Goal: Task Accomplishment & Management: Manage account settings

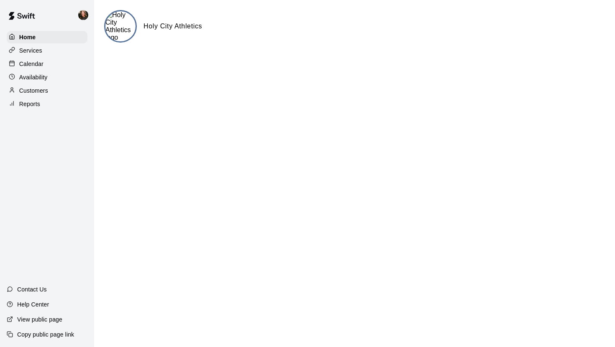
click at [31, 81] on p "Availability" at bounding box center [33, 77] width 28 height 8
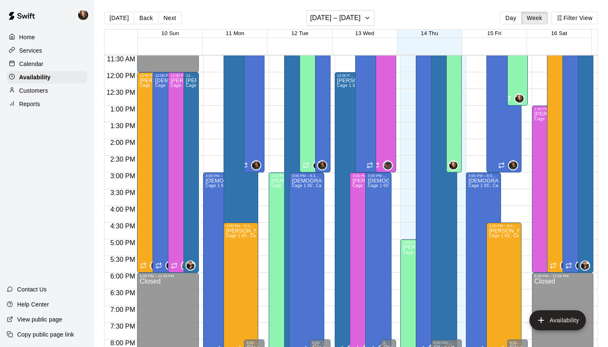
scroll to position [384, 0]
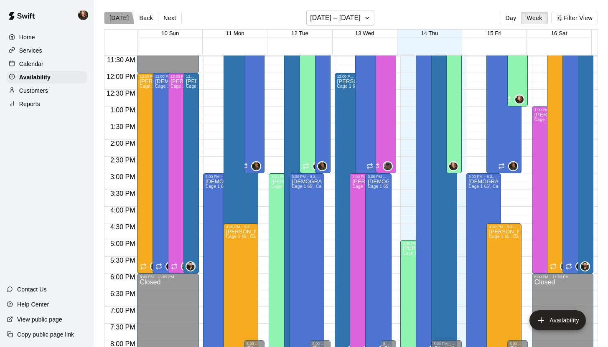
click at [111, 22] on button "[DATE]" at bounding box center [119, 18] width 30 height 13
click at [501, 15] on button "Day" at bounding box center [511, 18] width 22 height 13
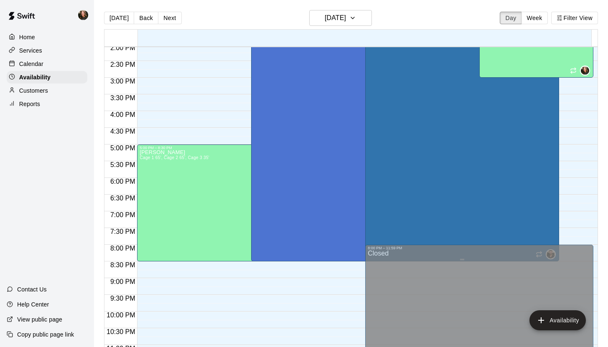
scroll to position [462, 0]
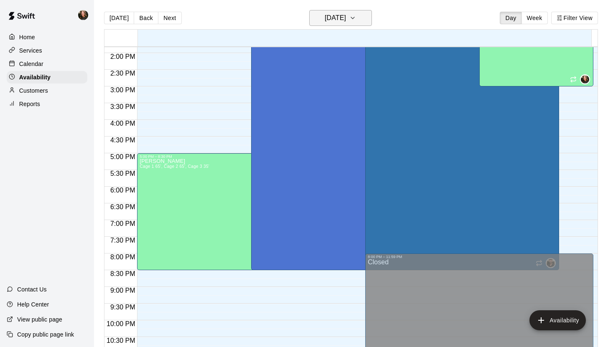
click at [356, 20] on icon "button" at bounding box center [353, 18] width 7 height 10
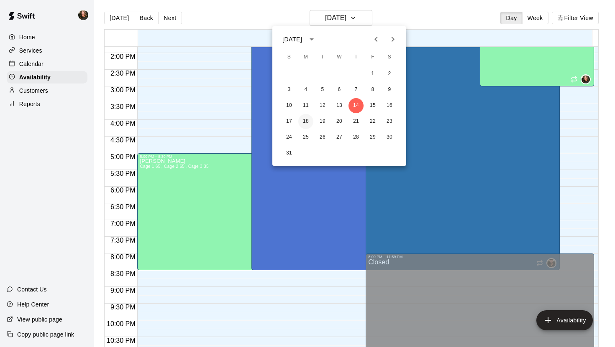
click at [308, 124] on button "18" at bounding box center [305, 121] width 15 height 15
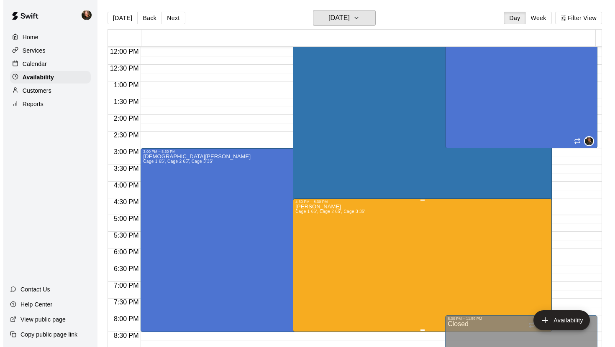
scroll to position [414, 0]
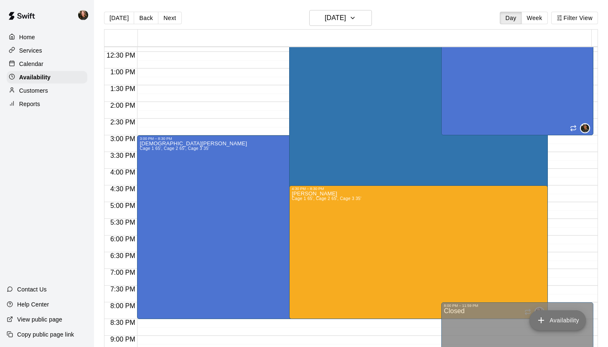
click at [501, 300] on button "Availability" at bounding box center [558, 321] width 56 height 20
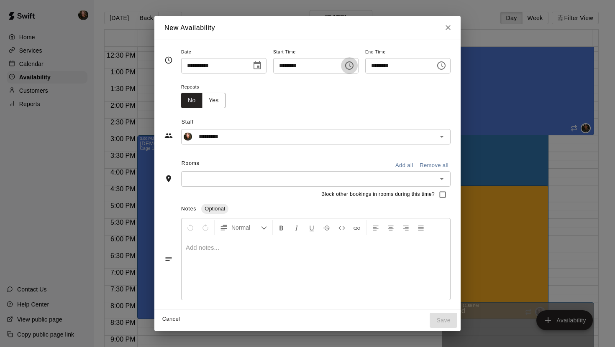
click at [351, 66] on icon "Choose time, selected time is 8:00 AM" at bounding box center [349, 66] width 10 height 10
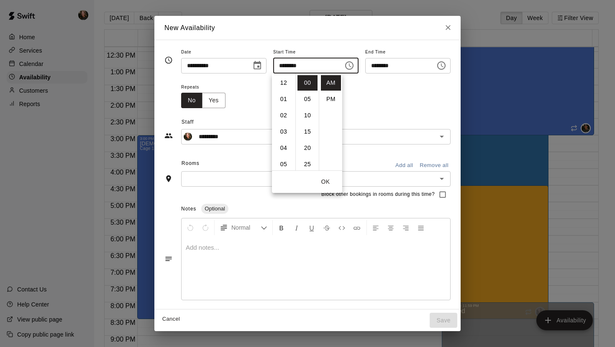
scroll to position [130, 0]
click at [285, 87] on li "05" at bounding box center [283, 84] width 20 height 15
click at [329, 101] on li "PM" at bounding box center [331, 99] width 20 height 15
type input "********"
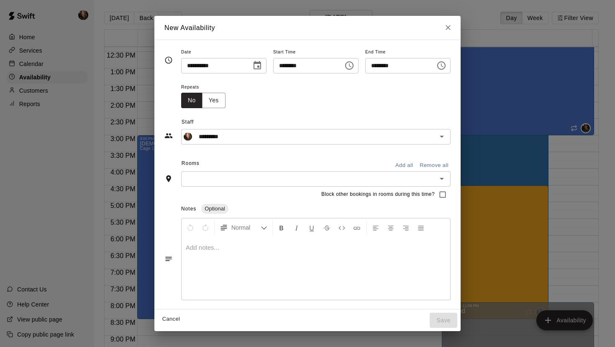
scroll to position [15, 0]
click at [442, 67] on icon "Choose time, selected time is 5:30 PM" at bounding box center [441, 65] width 8 height 8
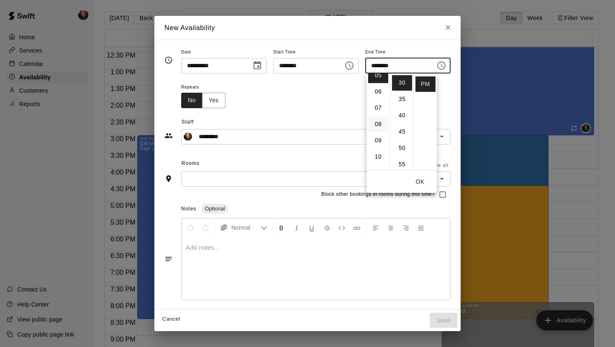
scroll to position [87, 0]
click at [376, 128] on li "08" at bounding box center [378, 126] width 20 height 15
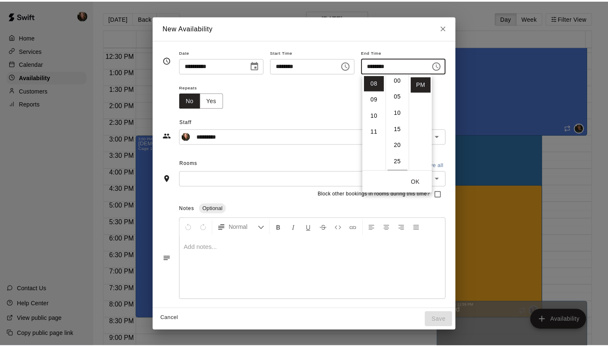
scroll to position [0, 0]
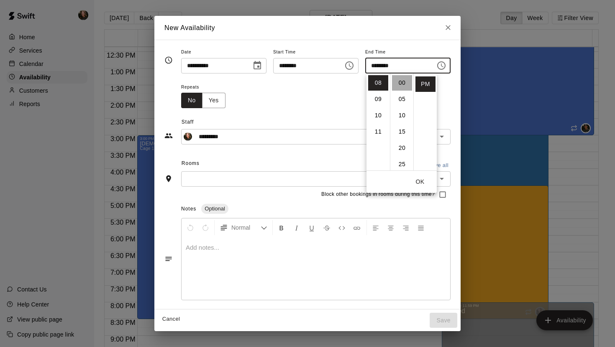
click at [402, 82] on li "00" at bounding box center [402, 82] width 20 height 15
type input "********"
click at [306, 97] on div "Repeats No Yes" at bounding box center [315, 95] width 269 height 26
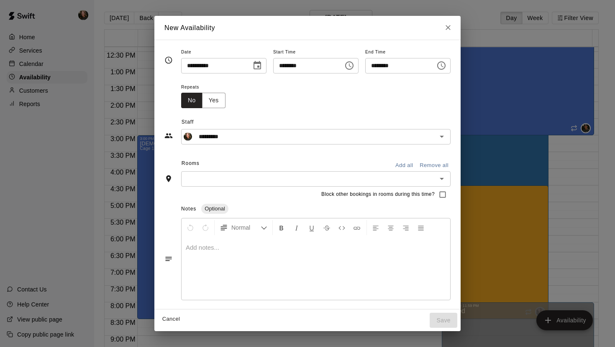
click at [446, 180] on icon "Open" at bounding box center [442, 179] width 10 height 10
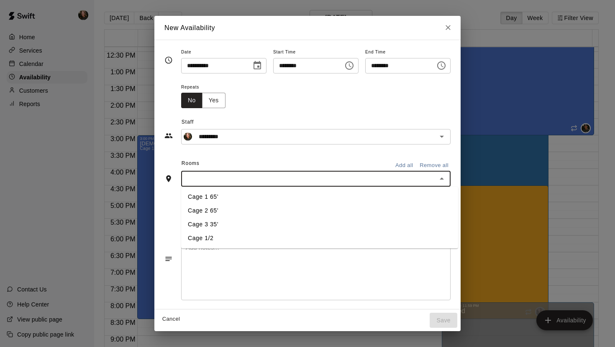
click at [408, 166] on button "Add all" at bounding box center [404, 165] width 27 height 13
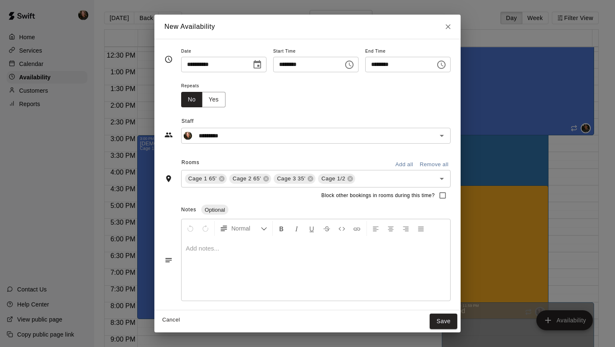
click at [452, 27] on icon "Close" at bounding box center [448, 27] width 8 height 8
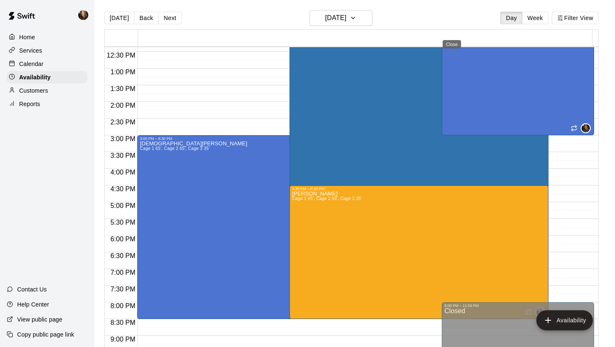
type input "**********"
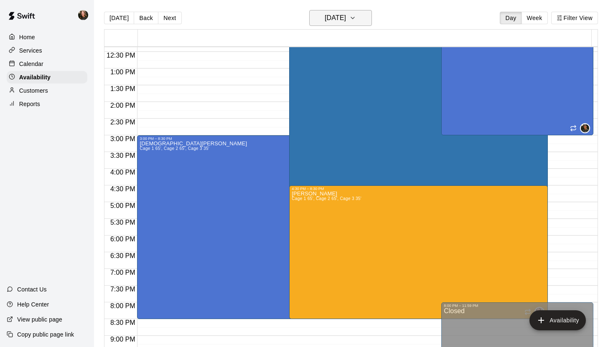
click at [356, 16] on icon "button" at bounding box center [353, 18] width 7 height 10
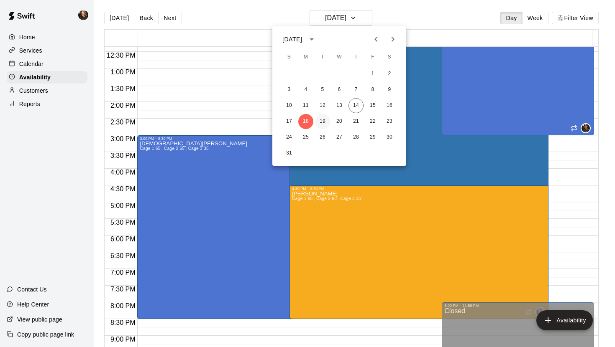
click at [324, 121] on button "19" at bounding box center [322, 121] width 15 height 15
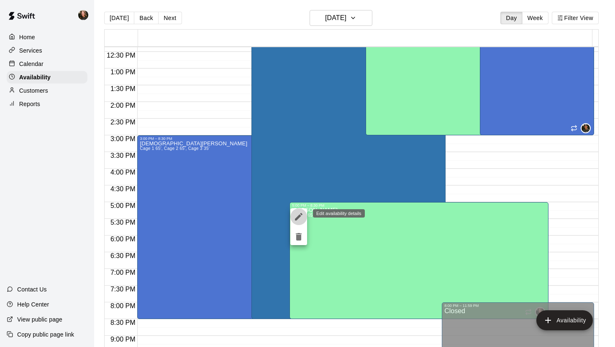
click at [301, 217] on icon "edit" at bounding box center [299, 217] width 10 height 10
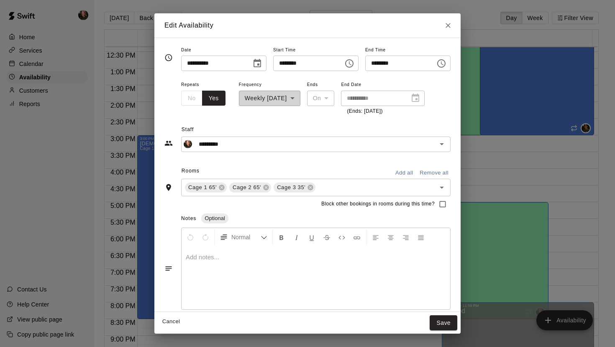
click at [253, 62] on icon "Choose date, selected date is Aug 19, 2025" at bounding box center [257, 64] width 10 height 10
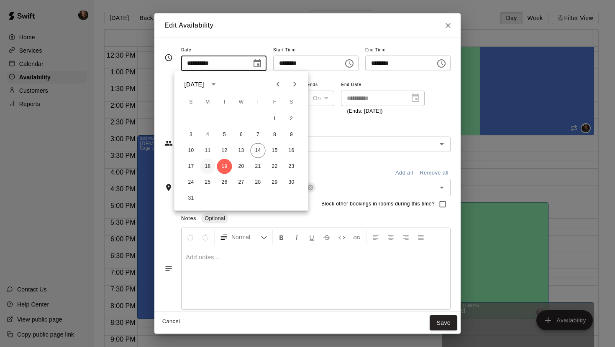
click at [207, 169] on button "18" at bounding box center [207, 166] width 15 height 15
type input "**********"
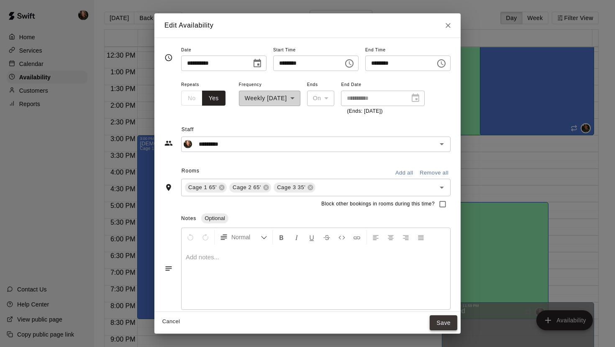
click at [447, 300] on button "Save" at bounding box center [443, 323] width 28 height 15
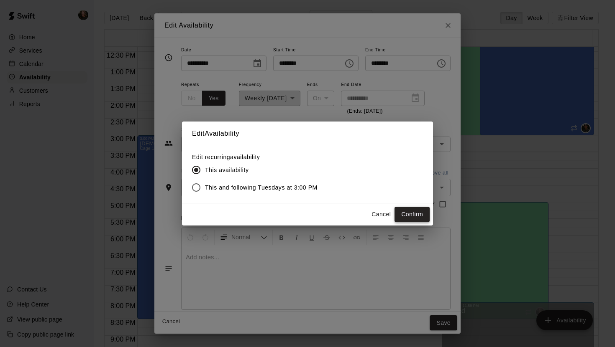
click at [418, 215] on button "Confirm" at bounding box center [411, 214] width 35 height 15
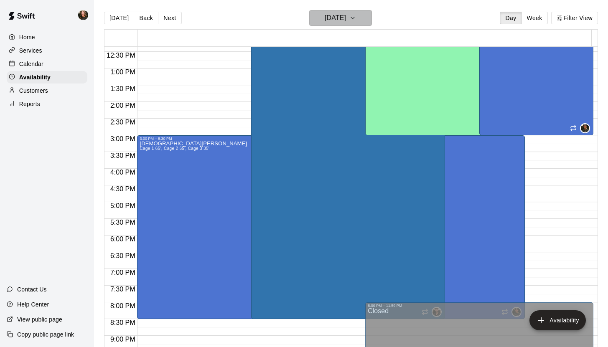
click at [355, 18] on icon "button" at bounding box center [352, 18] width 3 height 2
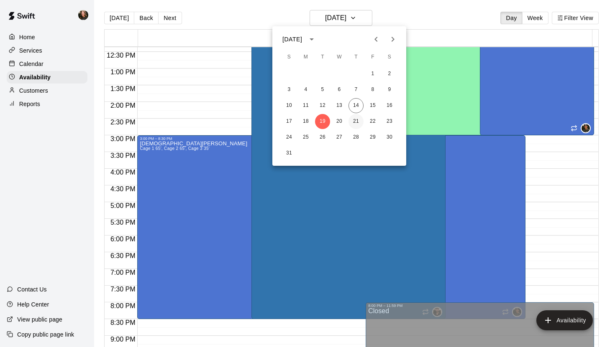
click at [356, 125] on button "21" at bounding box center [355, 121] width 15 height 15
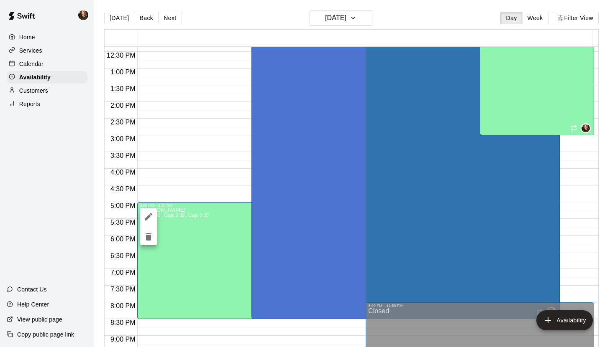
click at [150, 214] on icon "edit" at bounding box center [148, 217] width 10 height 10
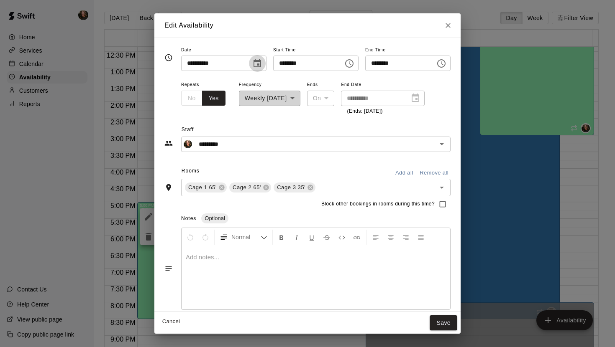
click at [252, 66] on icon "Choose date, selected date is Aug 21, 2025" at bounding box center [257, 64] width 10 height 10
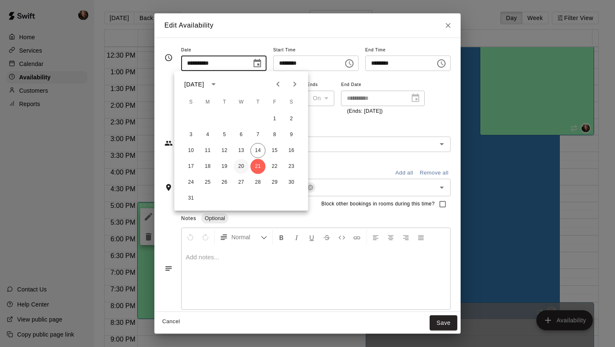
click at [240, 168] on button "20" at bounding box center [241, 166] width 15 height 15
type input "**********"
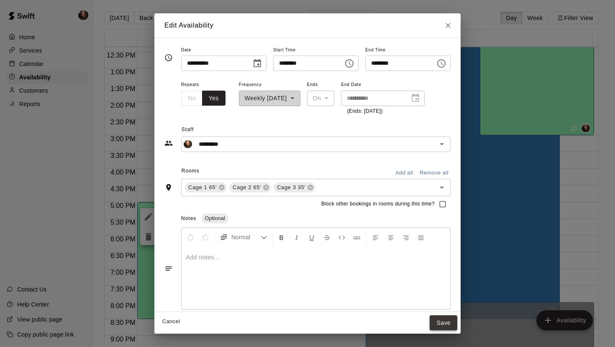
click at [452, 300] on button "Save" at bounding box center [443, 323] width 28 height 15
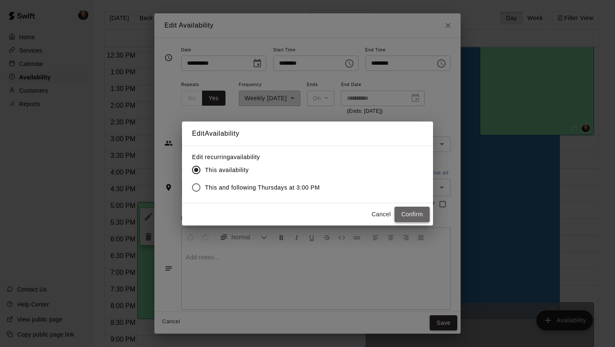
click at [417, 210] on button "Confirm" at bounding box center [411, 214] width 35 height 15
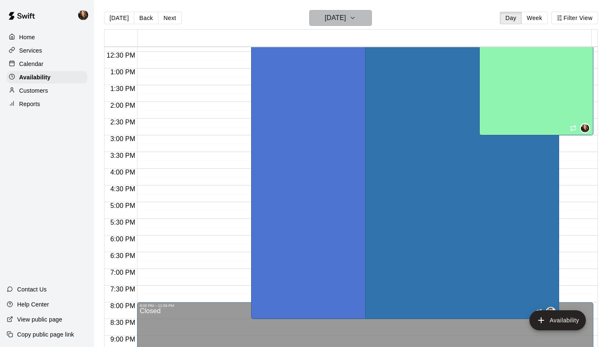
click at [356, 18] on icon "button" at bounding box center [353, 18] width 7 height 10
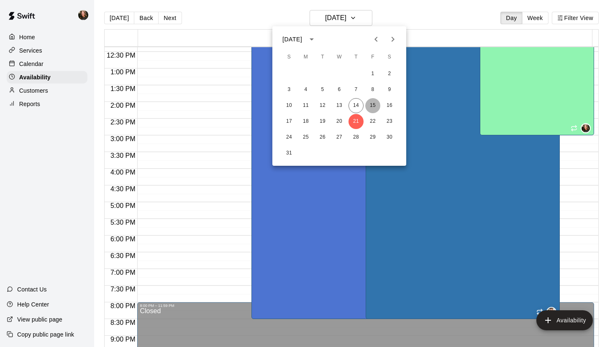
click at [374, 108] on button "15" at bounding box center [372, 105] width 15 height 15
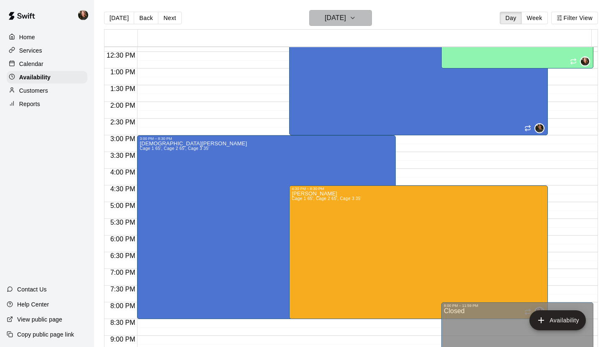
click at [356, 17] on icon "button" at bounding box center [353, 18] width 7 height 10
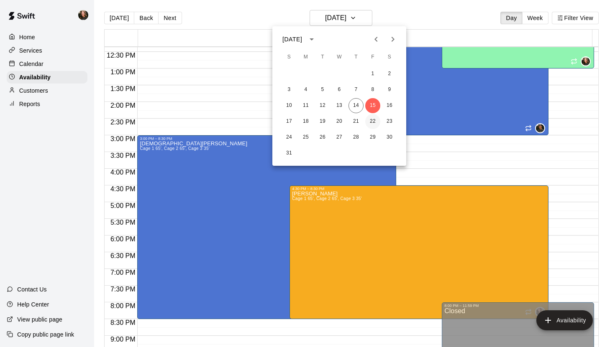
click at [371, 121] on button "22" at bounding box center [372, 121] width 15 height 15
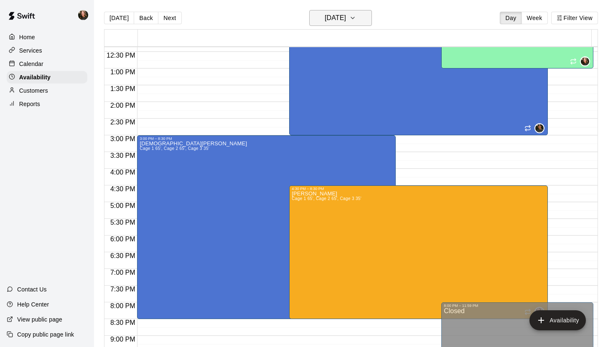
click at [365, 19] on button "[DATE]" at bounding box center [340, 18] width 63 height 16
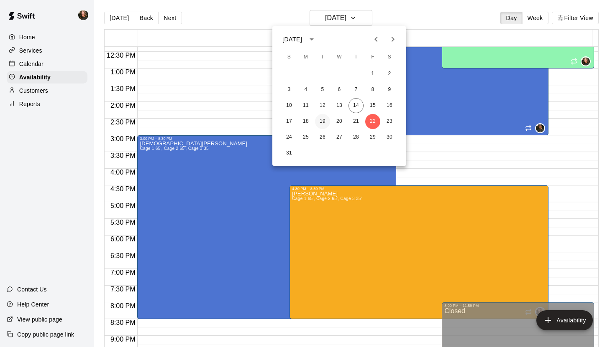
click at [322, 123] on button "19" at bounding box center [322, 121] width 15 height 15
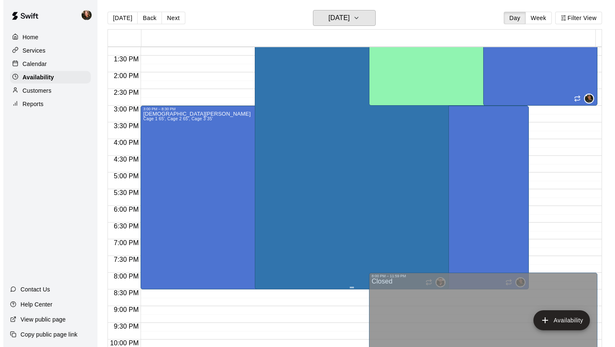
scroll to position [444, 0]
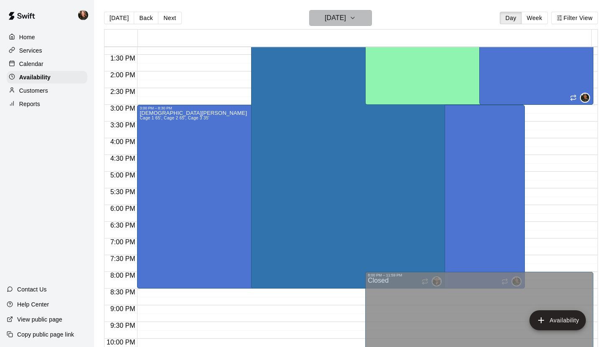
click at [356, 16] on icon "button" at bounding box center [353, 18] width 7 height 10
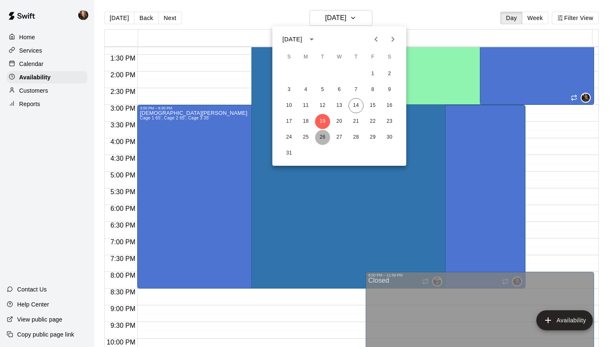
click at [323, 139] on button "26" at bounding box center [322, 137] width 15 height 15
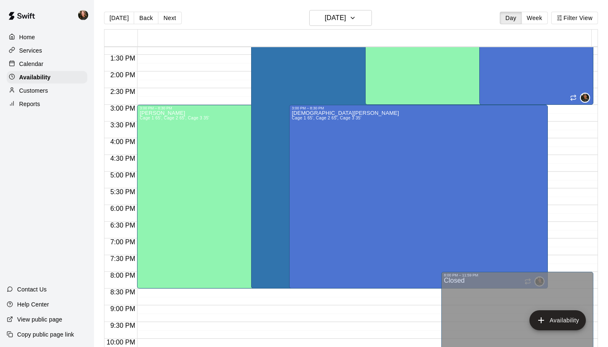
click at [195, 174] on div "[PERSON_NAME] Cage 1 65', Cage 2 65', Cage 3 35'" at bounding box center [175, 283] width 70 height 347
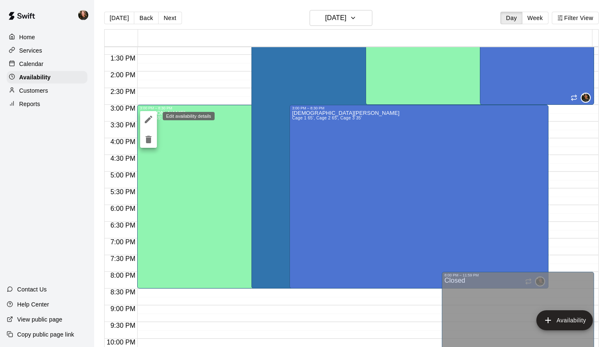
click at [148, 118] on icon "edit" at bounding box center [148, 120] width 10 height 10
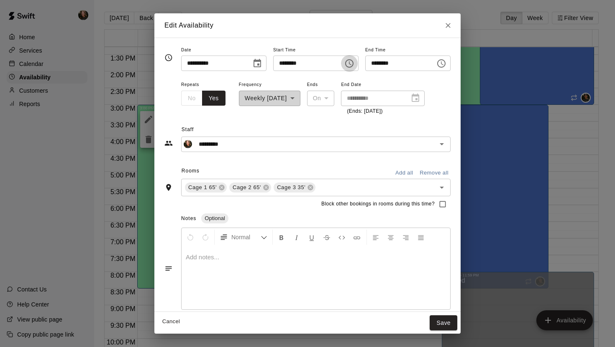
click at [349, 63] on icon "Choose time, selected time is 3:00 PM" at bounding box center [349, 64] width 10 height 10
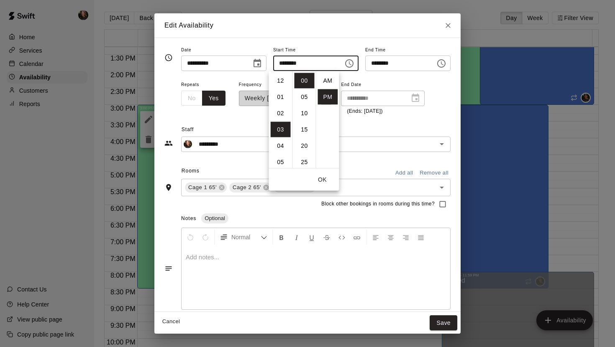
scroll to position [15, 0]
click at [282, 110] on li "05" at bounding box center [281, 113] width 20 height 15
type input "********"
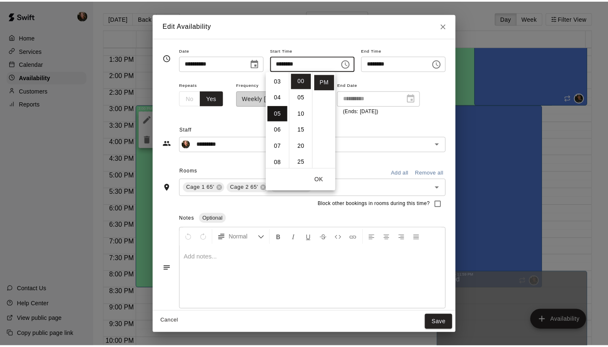
scroll to position [82, 0]
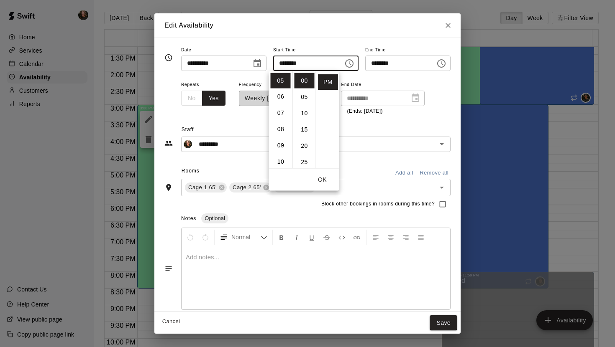
click at [254, 64] on icon "Choose date, selected date is Aug 26, 2025" at bounding box center [257, 63] width 8 height 8
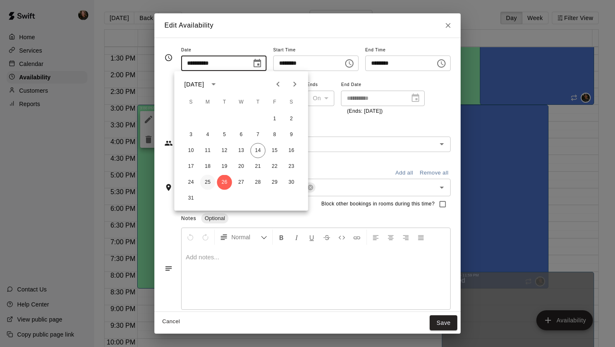
click at [208, 181] on button "25" at bounding box center [207, 182] width 15 height 15
type input "**********"
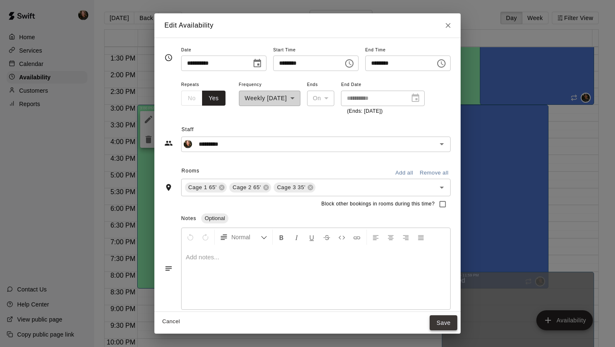
click at [445, 300] on button "Save" at bounding box center [443, 323] width 28 height 15
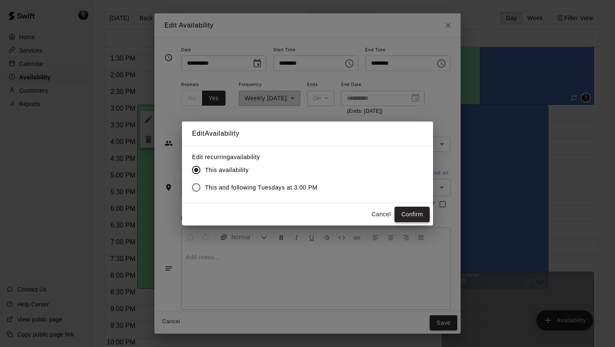
click at [414, 211] on button "Confirm" at bounding box center [411, 214] width 35 height 15
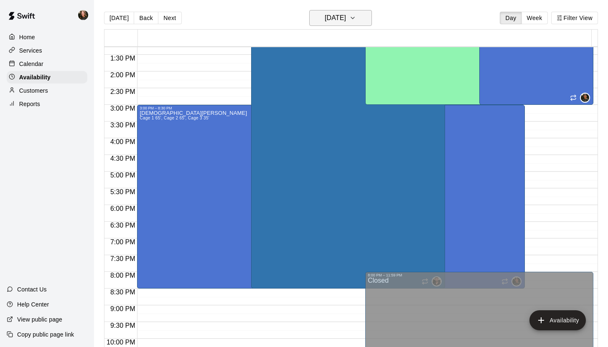
click at [356, 20] on icon "button" at bounding box center [353, 18] width 7 height 10
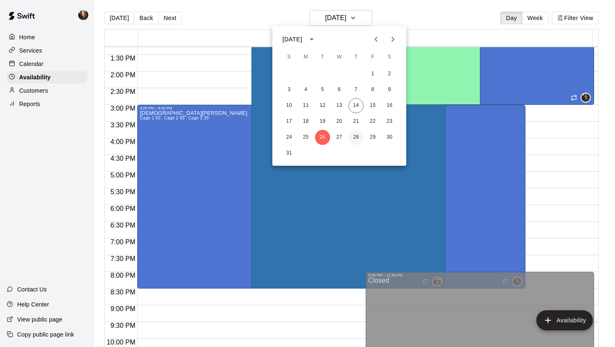
click at [356, 137] on button "28" at bounding box center [355, 137] width 15 height 15
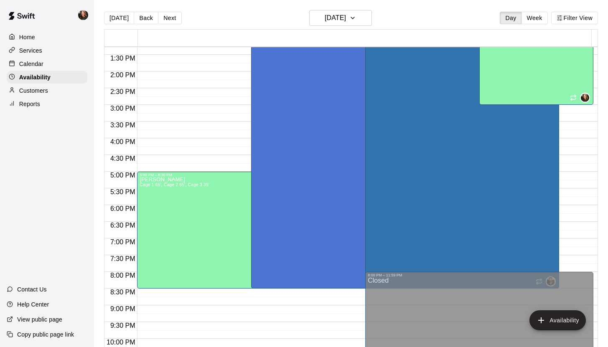
click at [200, 214] on div "[PERSON_NAME] Cage 1 65', Cage 2 65', Cage 3 35'" at bounding box center [175, 350] width 70 height 347
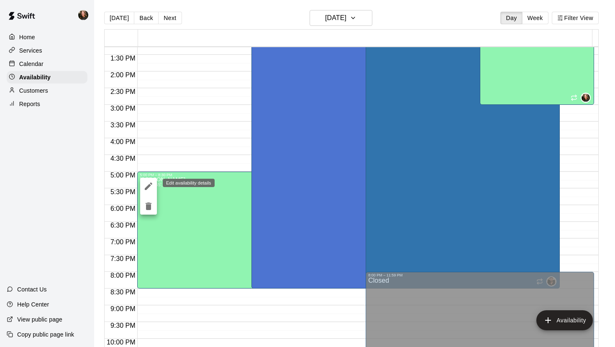
click at [149, 184] on icon "edit" at bounding box center [149, 187] width 8 height 8
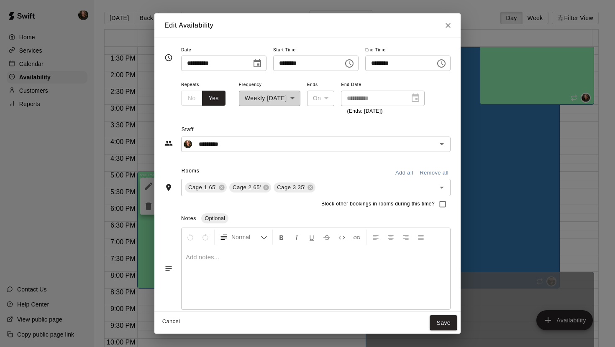
click at [254, 60] on icon "Choose date, selected date is Aug 28, 2025" at bounding box center [257, 63] width 8 height 8
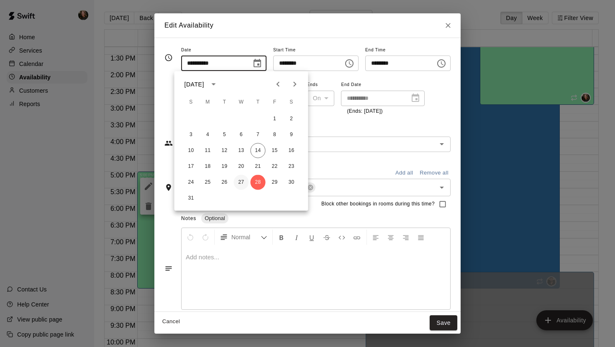
click at [242, 180] on button "27" at bounding box center [241, 182] width 15 height 15
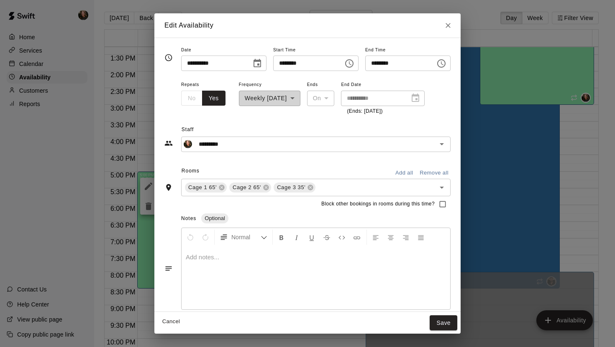
type input "**********"
click at [452, 300] on button "Save" at bounding box center [443, 323] width 28 height 15
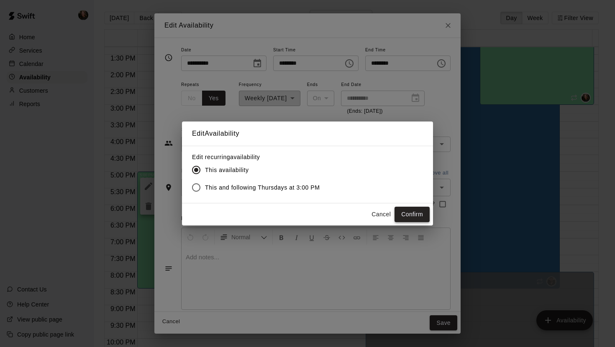
click at [413, 212] on button "Confirm" at bounding box center [411, 214] width 35 height 15
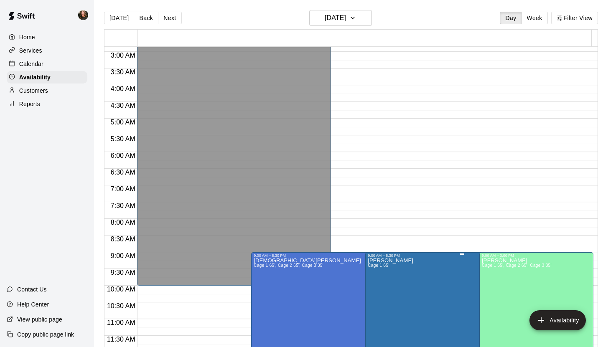
scroll to position [93, 0]
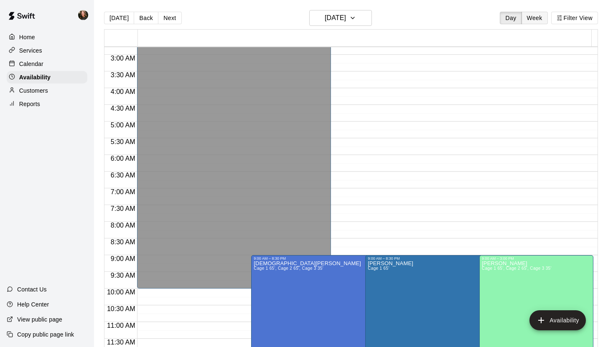
click at [501, 21] on button "Week" at bounding box center [535, 18] width 26 height 13
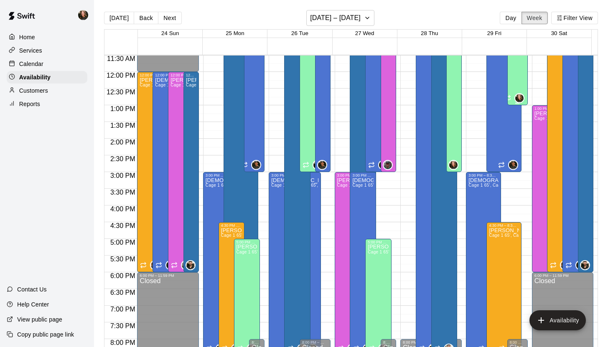
scroll to position [386, 0]
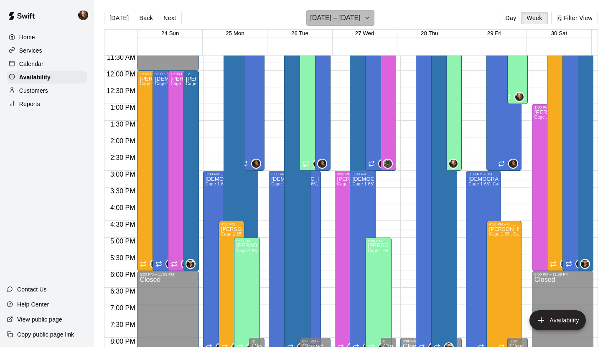
click at [364, 17] on icon "button" at bounding box center [367, 18] width 7 height 10
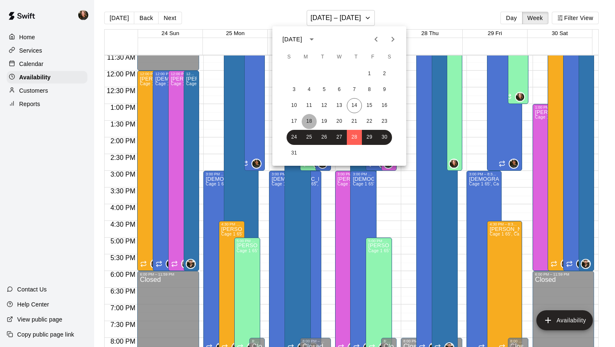
click at [308, 122] on button "18" at bounding box center [308, 121] width 15 height 15
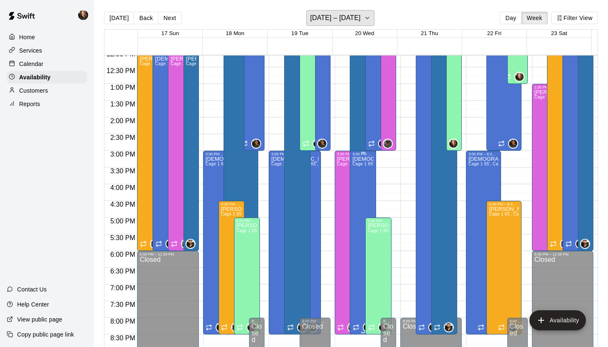
scroll to position [405, 0]
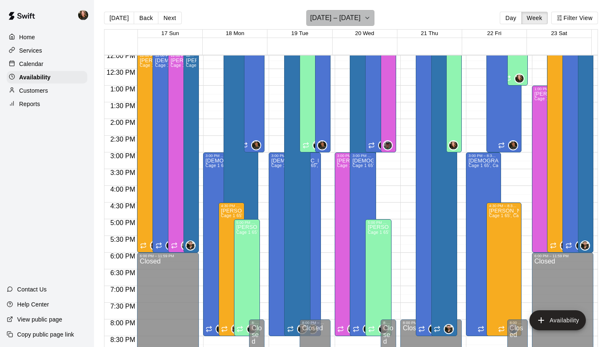
click at [365, 20] on icon "button" at bounding box center [367, 18] width 7 height 10
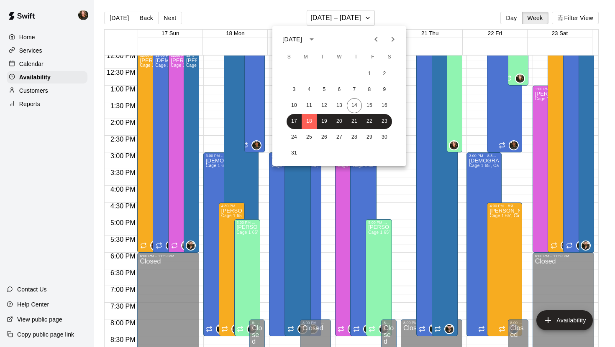
click at [501, 19] on div at bounding box center [307, 173] width 615 height 347
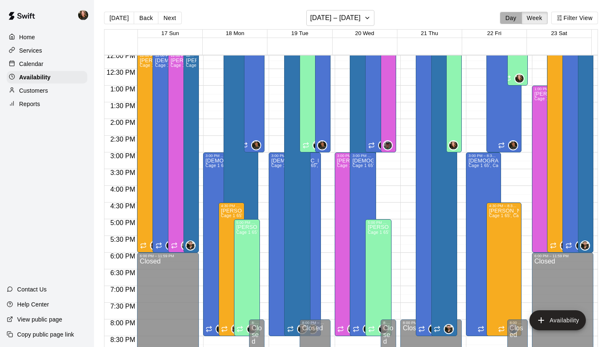
click at [501, 19] on button "Day" at bounding box center [511, 18] width 22 height 13
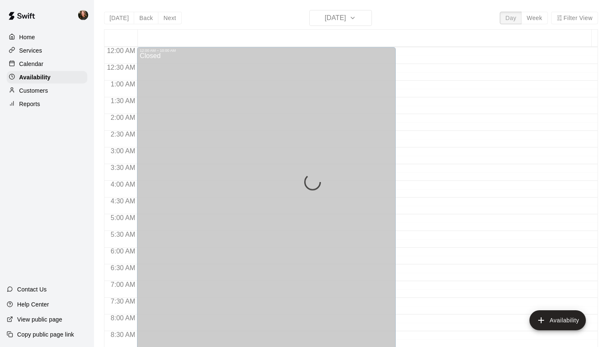
scroll to position [304, 0]
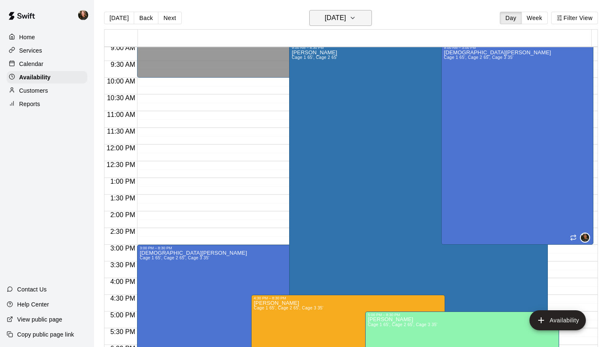
click at [368, 20] on button "[DATE]" at bounding box center [340, 18] width 63 height 16
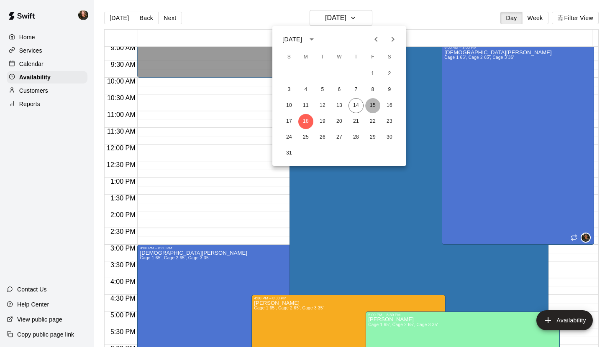
click at [373, 104] on button "15" at bounding box center [372, 105] width 15 height 15
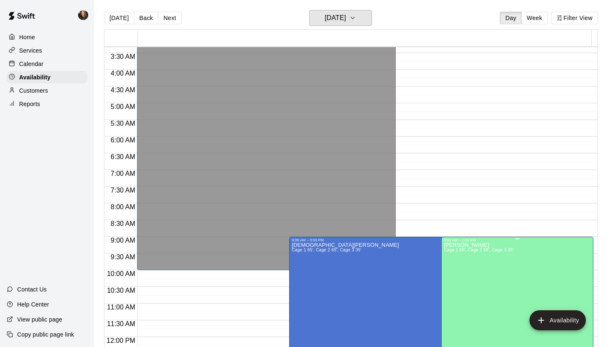
scroll to position [103, 0]
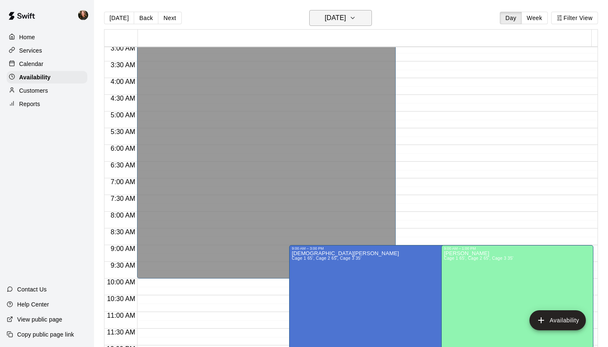
click at [356, 21] on icon "button" at bounding box center [353, 18] width 7 height 10
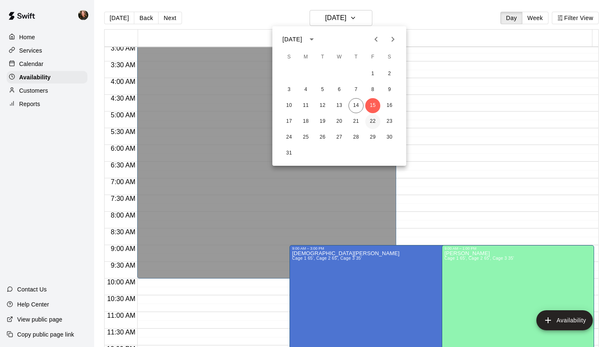
click at [373, 121] on button "22" at bounding box center [372, 121] width 15 height 15
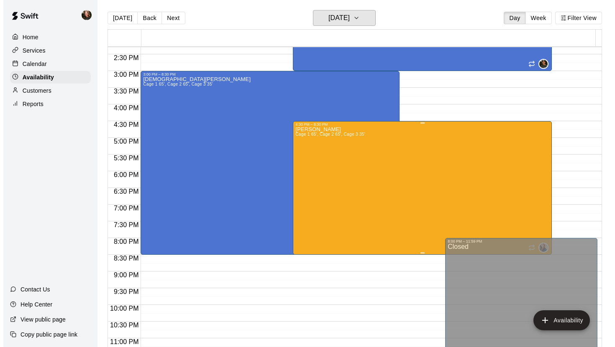
scroll to position [493, 0]
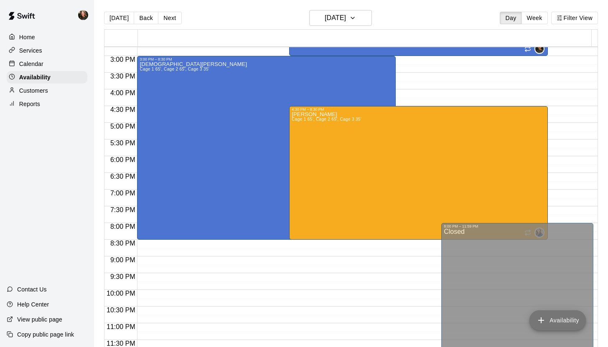
click at [501, 300] on button "Availability" at bounding box center [558, 321] width 56 height 20
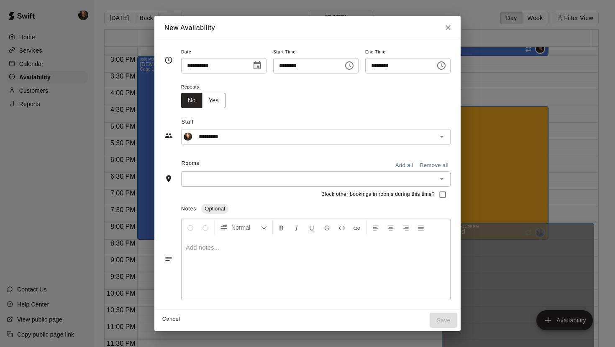
click at [350, 68] on icon "Choose time, selected time is 8:00 AM" at bounding box center [349, 66] width 10 height 10
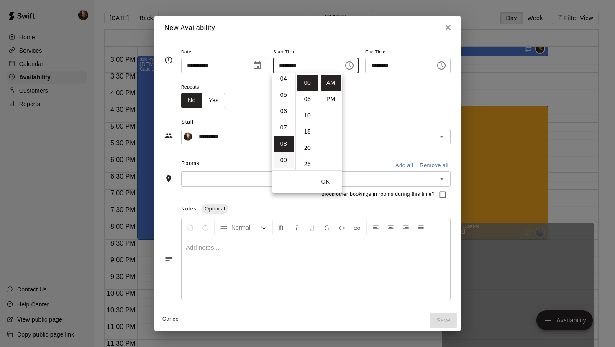
scroll to position [69, 0]
click at [284, 97] on li "05" at bounding box center [283, 95] width 20 height 15
click at [331, 99] on li "PM" at bounding box center [331, 99] width 20 height 15
type input "********"
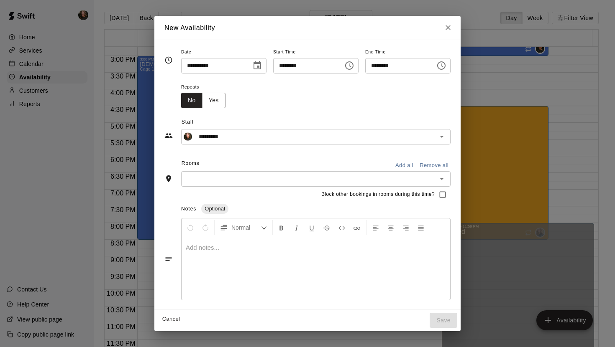
scroll to position [15, 0]
click at [445, 67] on icon "Choose time, selected time is 5:30 PM" at bounding box center [441, 66] width 10 height 10
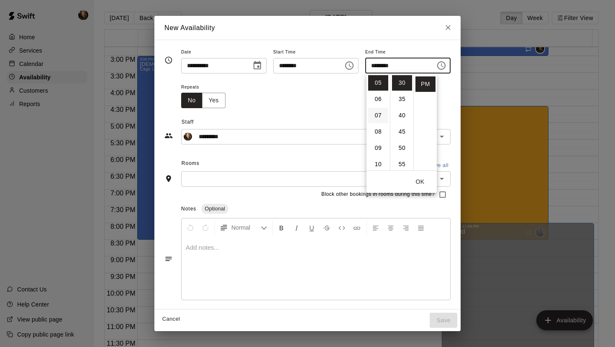
click at [378, 115] on li "07" at bounding box center [378, 115] width 20 height 15
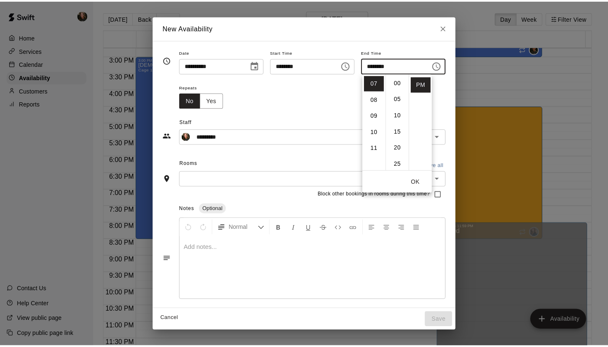
scroll to position [0, 0]
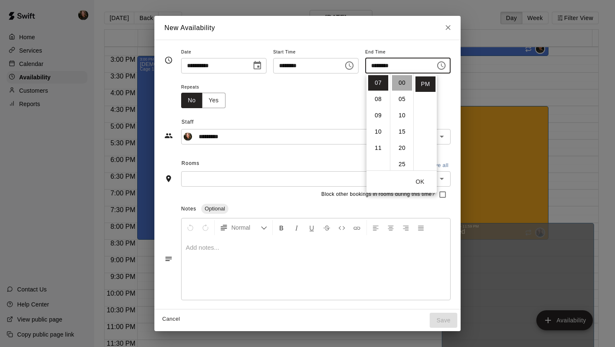
click at [401, 84] on li "00" at bounding box center [402, 82] width 20 height 15
type input "********"
click at [447, 180] on icon "Open" at bounding box center [442, 179] width 10 height 10
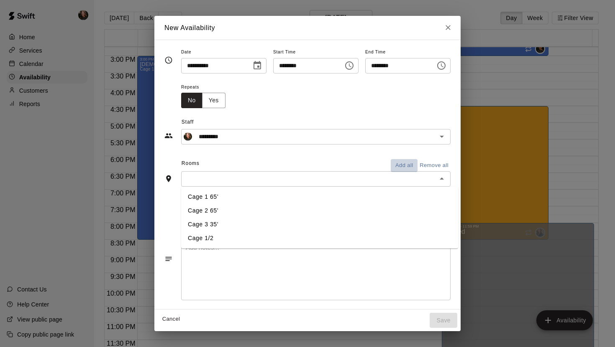
click at [411, 163] on button "Add all" at bounding box center [404, 165] width 27 height 13
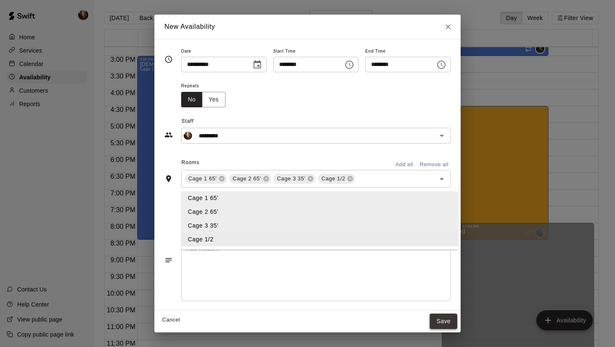
click at [448, 300] on button "Save" at bounding box center [443, 321] width 28 height 15
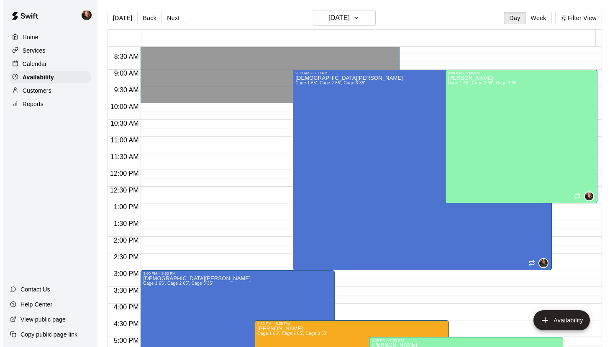
scroll to position [279, 0]
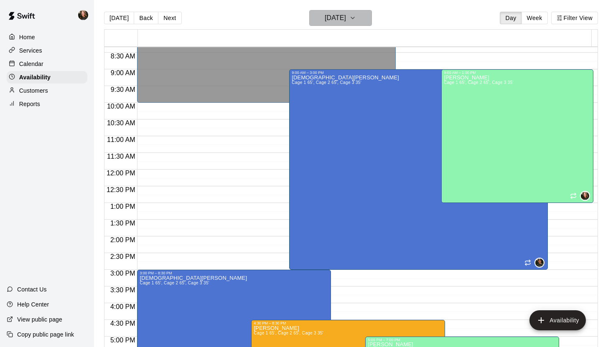
click at [356, 21] on icon "button" at bounding box center [353, 18] width 7 height 10
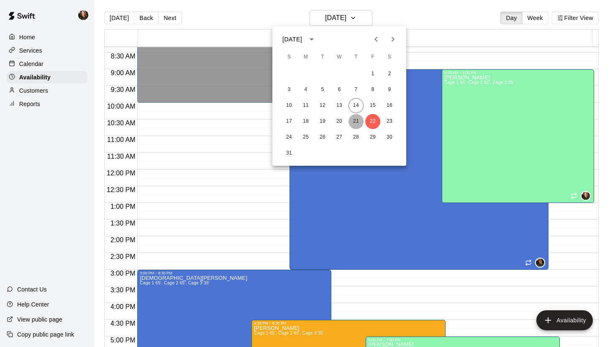
click at [357, 120] on button "21" at bounding box center [355, 121] width 15 height 15
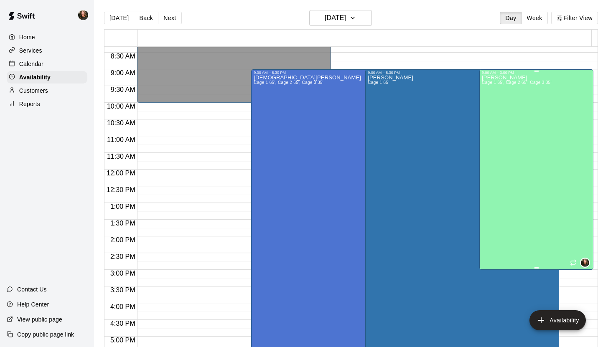
click at [501, 204] on div "[PERSON_NAME] Cage 1 65', Cage 2 65', Cage 3 35'" at bounding box center [517, 248] width 70 height 347
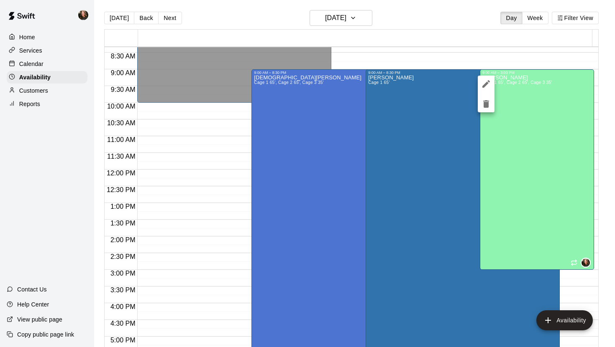
click at [487, 82] on icon "edit" at bounding box center [486, 84] width 8 height 8
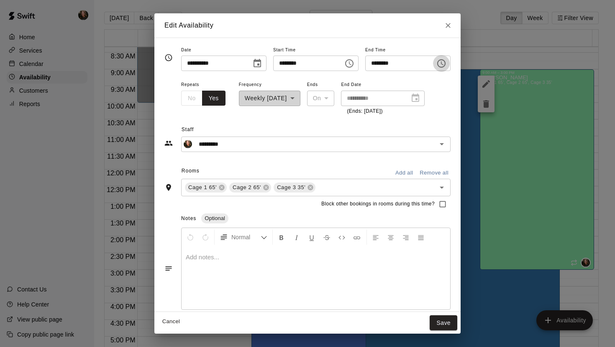
click at [444, 66] on icon "Choose time, selected time is 3:00 PM" at bounding box center [441, 63] width 8 height 8
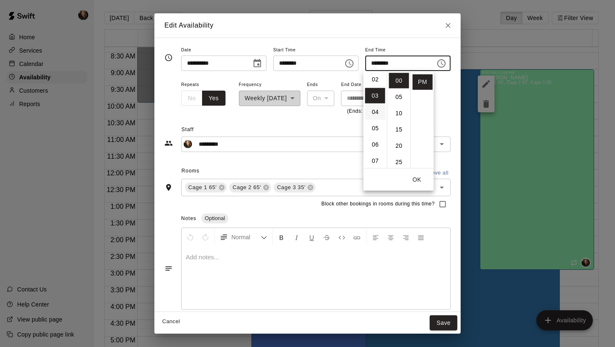
scroll to position [30, 0]
click at [376, 82] on li "02" at bounding box center [375, 83] width 20 height 15
type input "********"
click at [418, 179] on button "OK" at bounding box center [417, 179] width 27 height 15
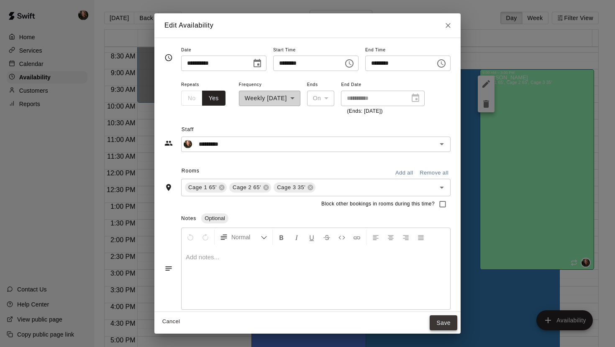
click at [446, 300] on button "Save" at bounding box center [443, 323] width 28 height 15
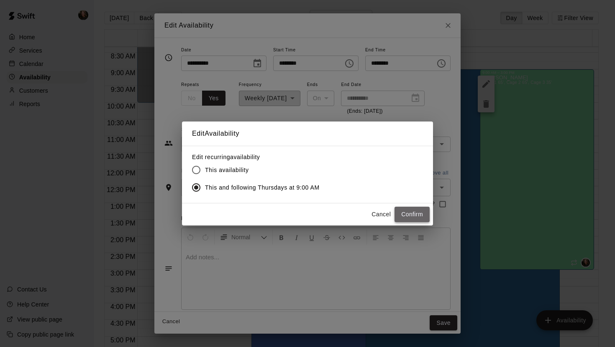
click at [415, 215] on button "Confirm" at bounding box center [411, 214] width 35 height 15
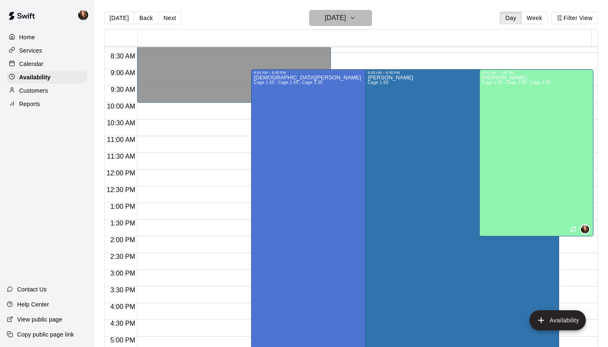
click at [356, 19] on icon "button" at bounding box center [353, 18] width 7 height 10
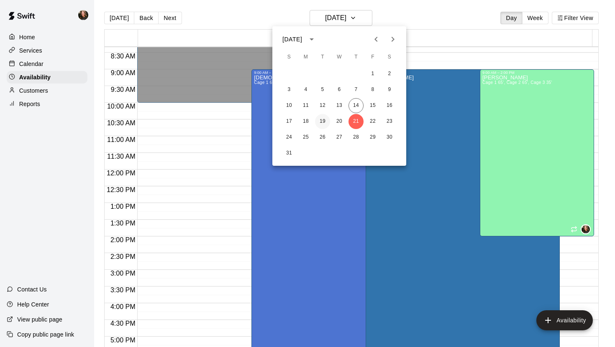
click at [324, 119] on button "19" at bounding box center [322, 121] width 15 height 15
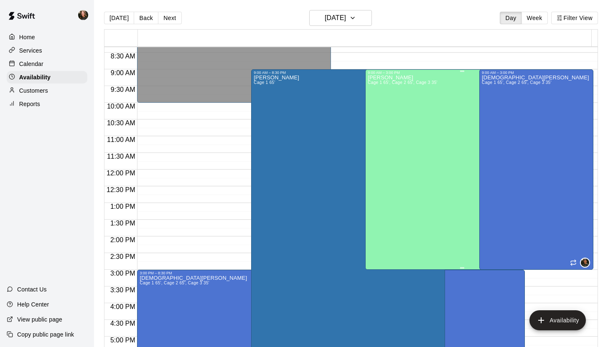
click at [380, 128] on div "[PERSON_NAME] Cage 1 65', Cage 2 65', Cage 3 35'" at bounding box center [403, 248] width 70 height 347
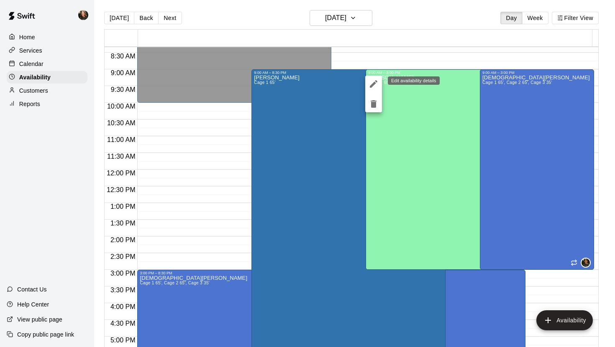
click at [375, 82] on icon "edit" at bounding box center [373, 84] width 10 height 10
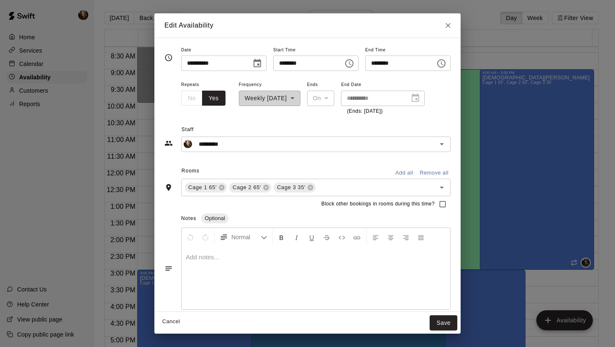
click at [441, 61] on icon "Choose time, selected time is 3:00 PM" at bounding box center [441, 64] width 10 height 10
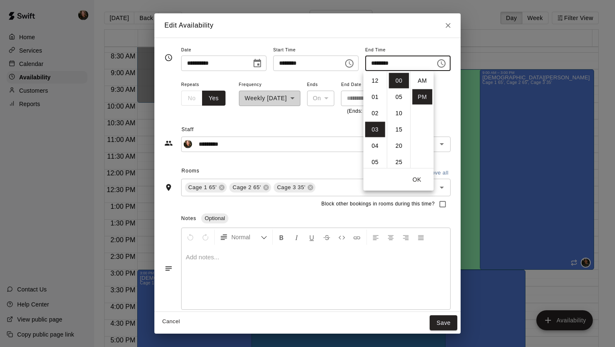
scroll to position [15, 0]
click at [376, 83] on li "02" at bounding box center [375, 79] width 20 height 15
type input "********"
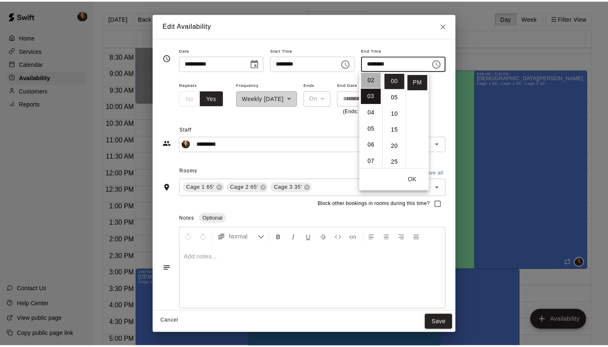
scroll to position [33, 0]
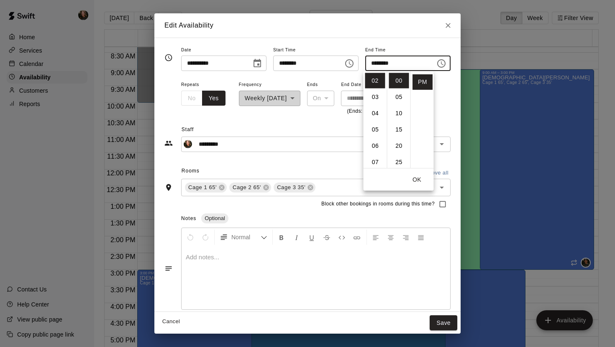
click at [310, 116] on div "Staff ********* ​" at bounding box center [307, 134] width 286 height 36
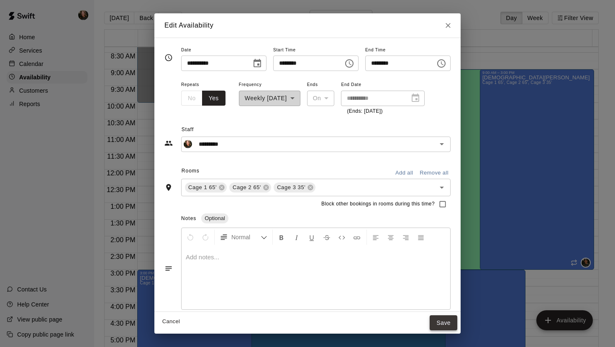
click at [452, 300] on button "Save" at bounding box center [443, 323] width 28 height 15
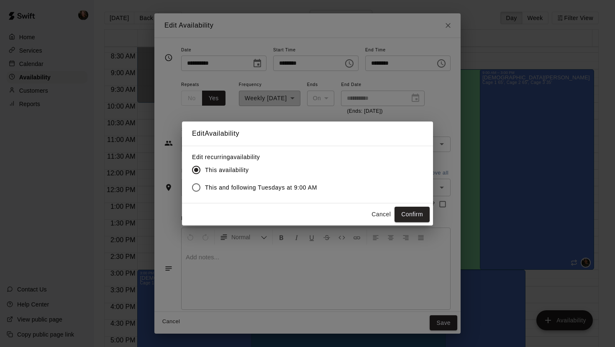
click at [286, 186] on span "This and following Tuesdays at 9:00 AM" at bounding box center [261, 188] width 112 height 9
click at [408, 212] on button "Confirm" at bounding box center [411, 214] width 35 height 15
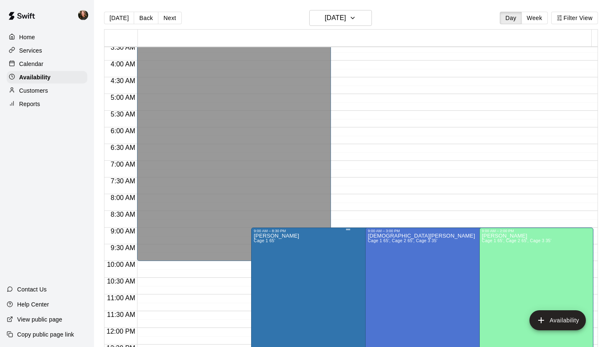
scroll to position [120, 0]
click at [26, 37] on p "Home" at bounding box center [27, 37] width 16 height 8
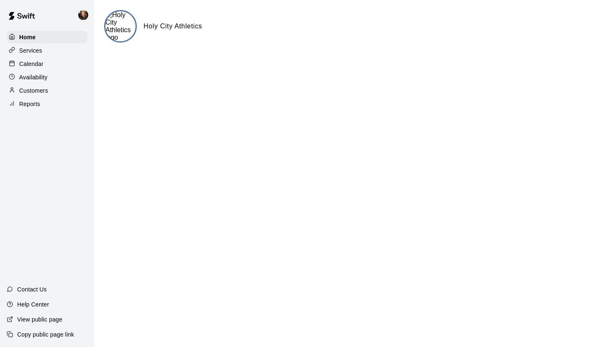
click at [28, 63] on p "Calendar" at bounding box center [31, 64] width 24 height 8
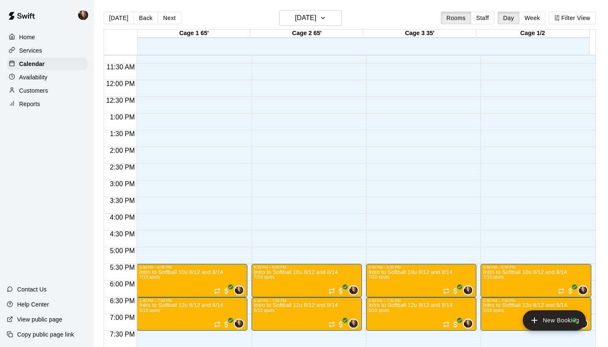
scroll to position [350, 0]
